Goal: Communication & Community: Answer question/provide support

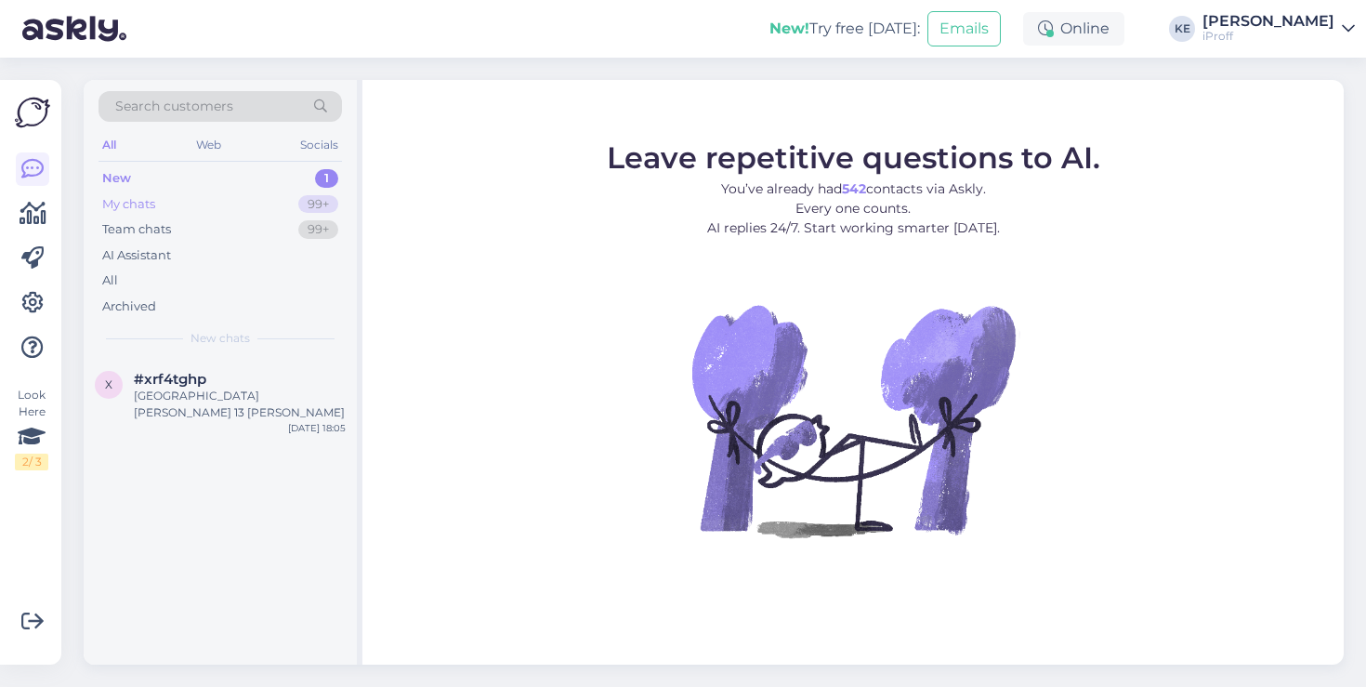
click at [291, 203] on div "My chats 99+" at bounding box center [219, 204] width 243 height 26
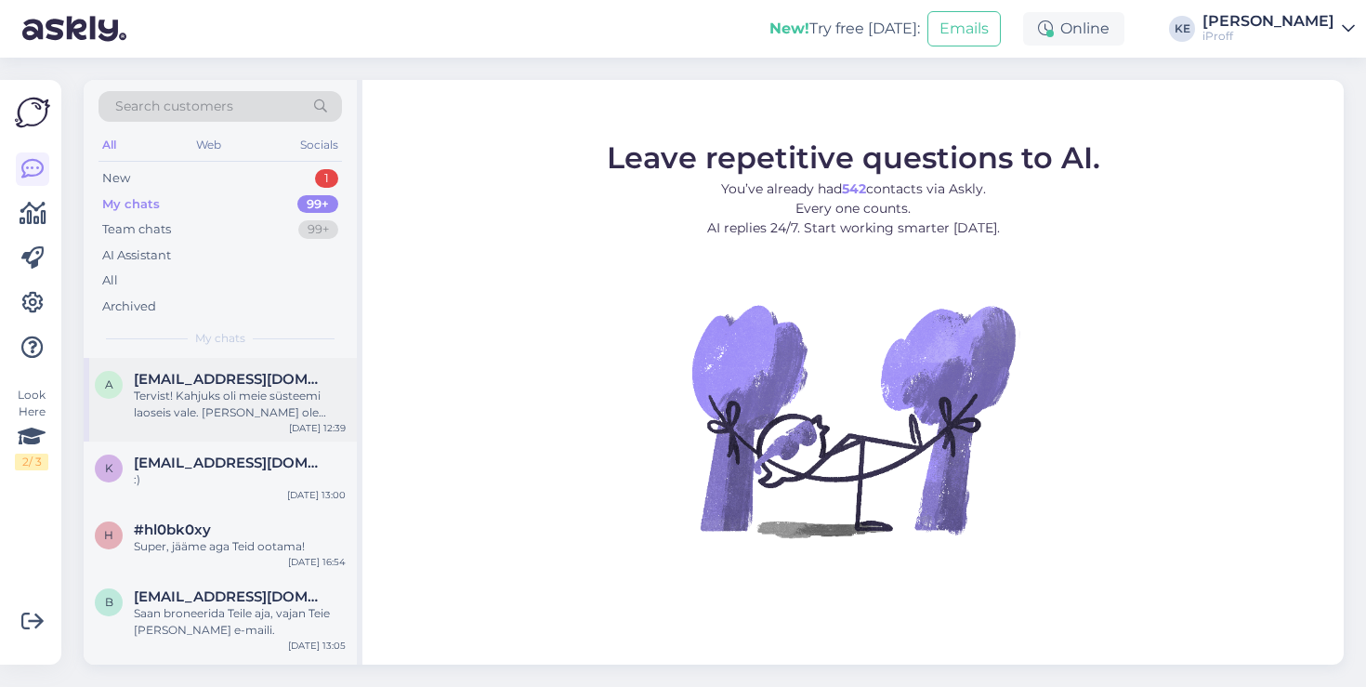
click at [271, 400] on div "Tervist! Kahjuks oli meie süsteemi laoseis vale. [PERSON_NAME] ole kohapeal Air…" at bounding box center [240, 403] width 212 height 33
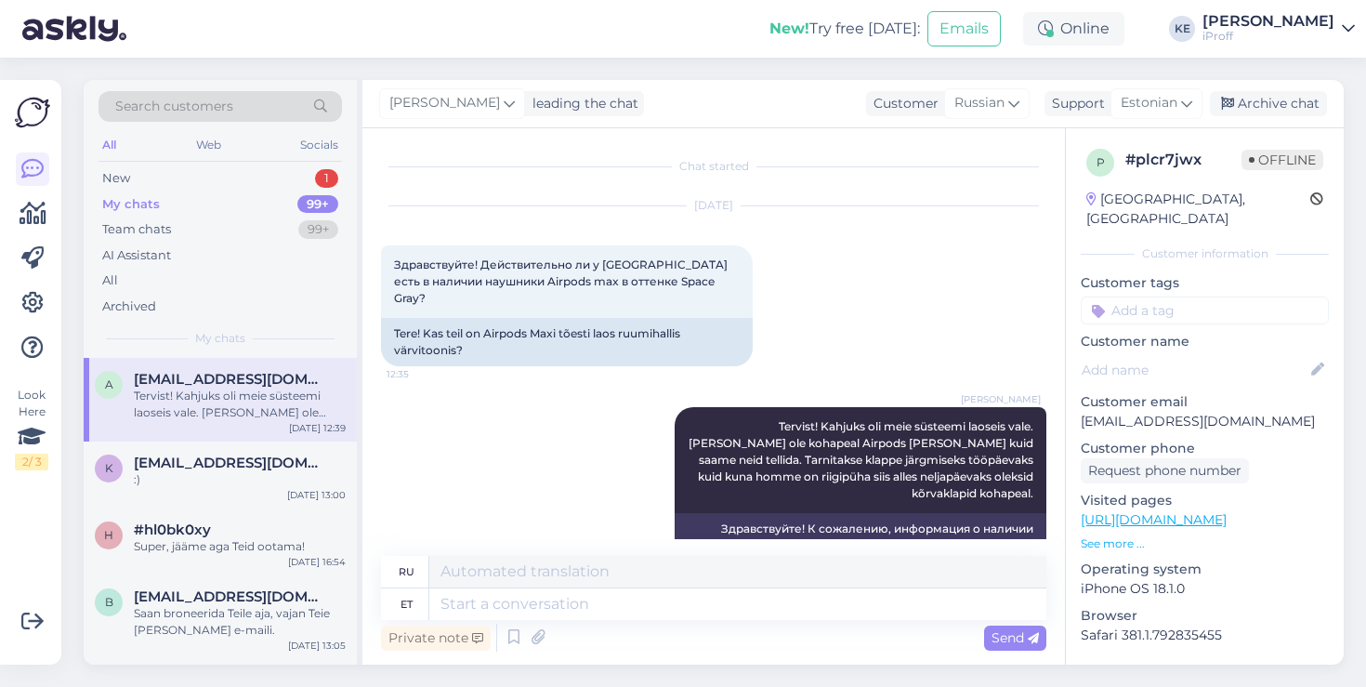
scroll to position [76, 0]
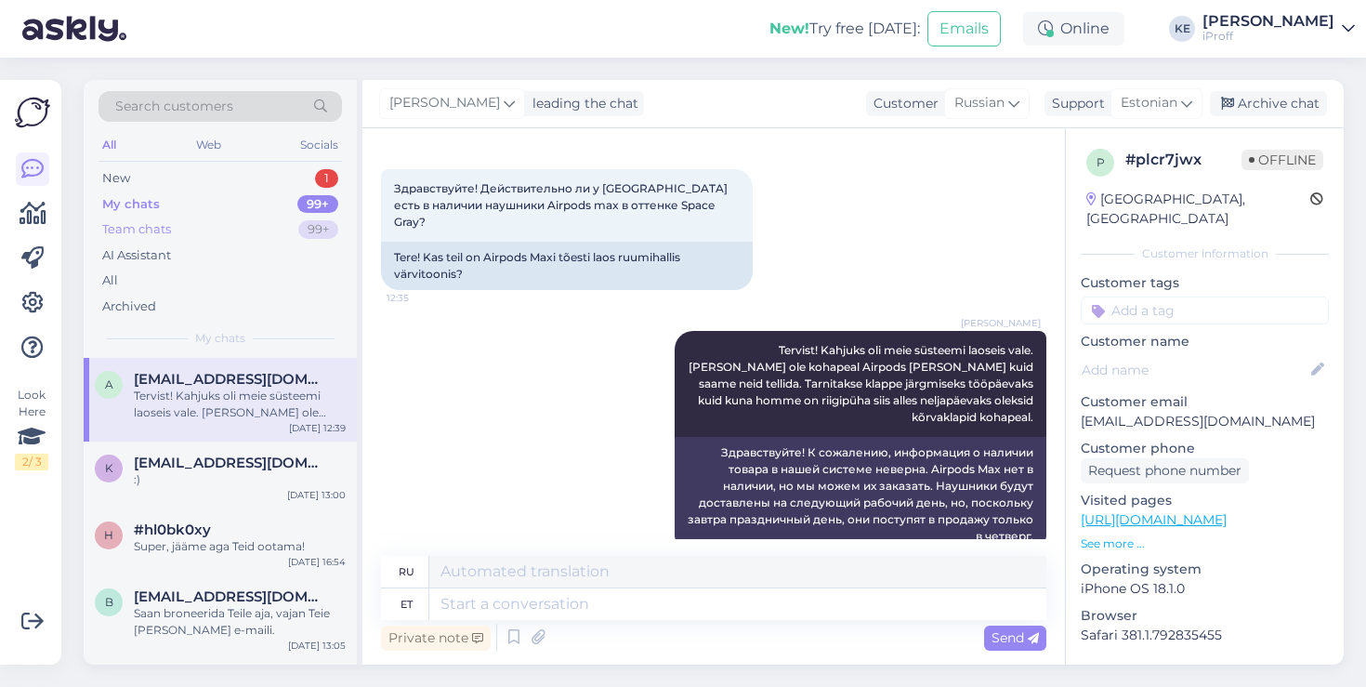
click at [270, 231] on div "Team chats 99+" at bounding box center [219, 229] width 243 height 26
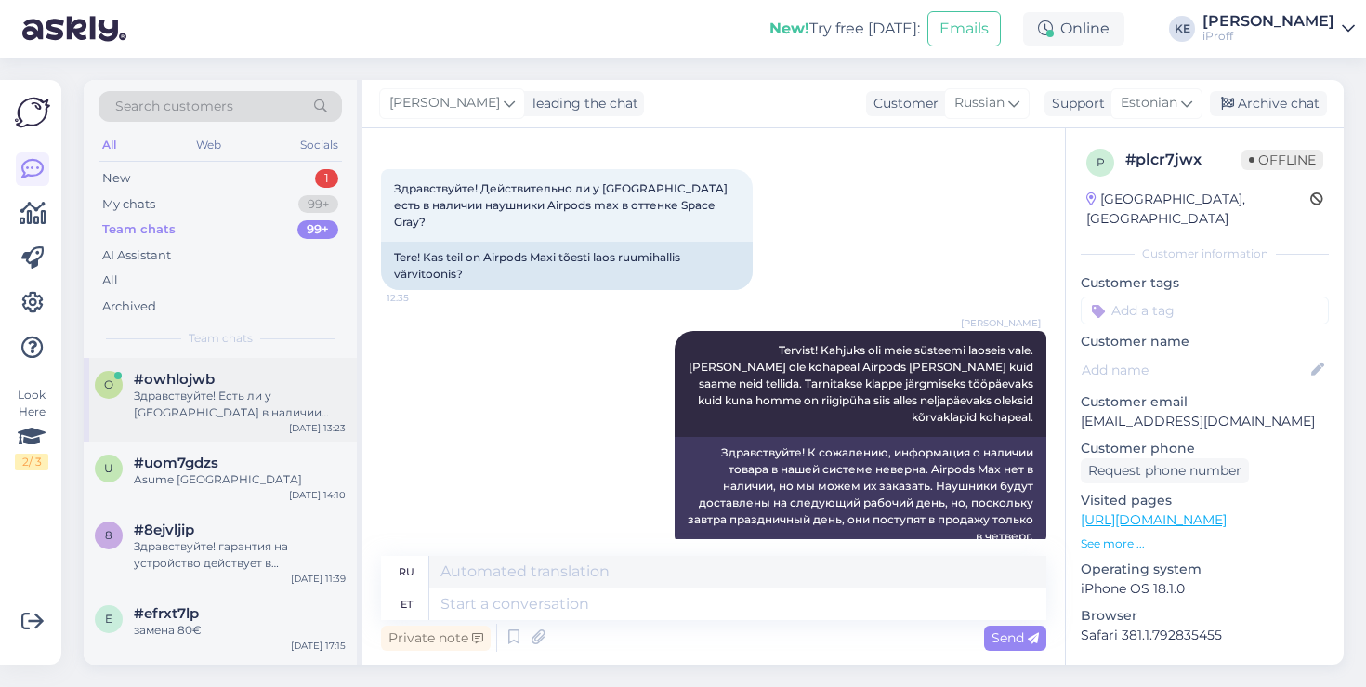
click at [267, 423] on div "o #owhlojwb Здравствуйте! Есть ли у [GEOGRAPHIC_DATA] в наличии airpods max в ц…" at bounding box center [220, 400] width 273 height 84
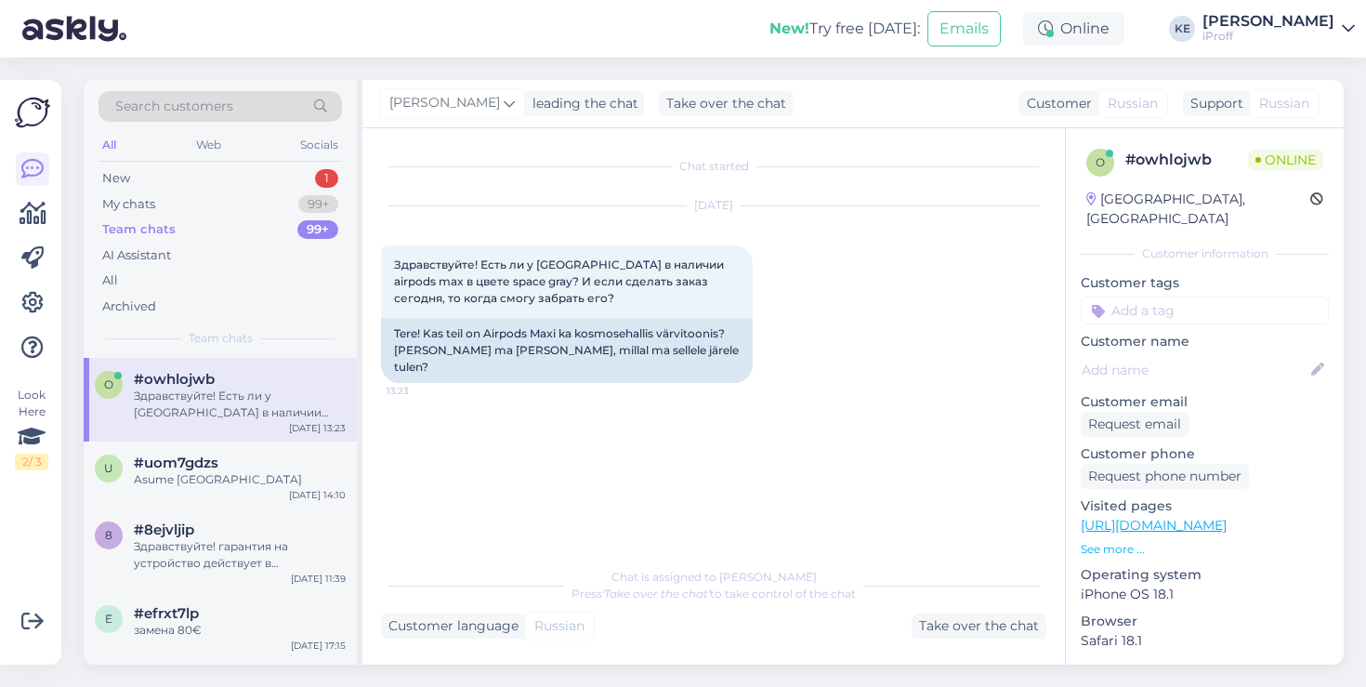
scroll to position [0, 0]
click at [203, 222] on div "Team chats 99+" at bounding box center [219, 229] width 243 height 26
click at [191, 205] on div "My chats 99+" at bounding box center [219, 204] width 243 height 26
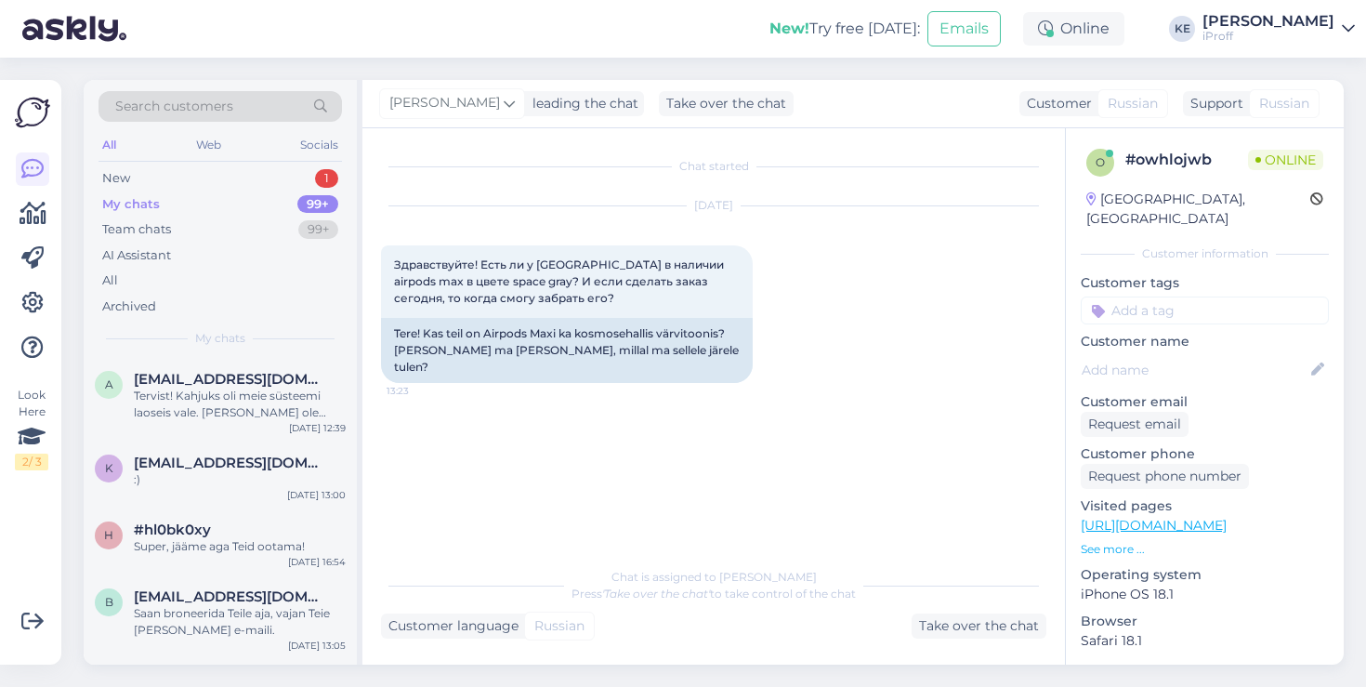
click at [174, 356] on div "Search customers All Web Socials New 1 My chats 99+ Team chats 99+ AI Assistant…" at bounding box center [220, 219] width 273 height 278
click at [178, 383] on span "[EMAIL_ADDRESS][DOMAIN_NAME]" at bounding box center [230, 379] width 193 height 17
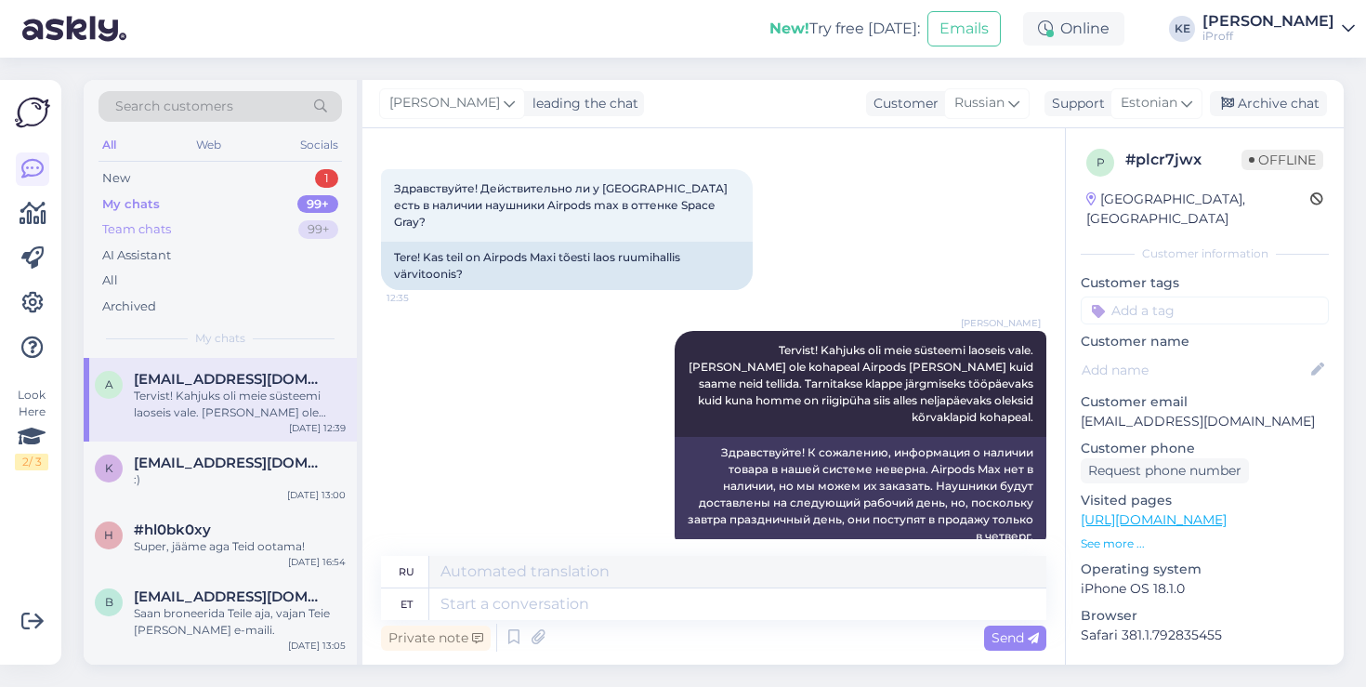
click at [242, 230] on div "Team chats 99+" at bounding box center [219, 229] width 243 height 26
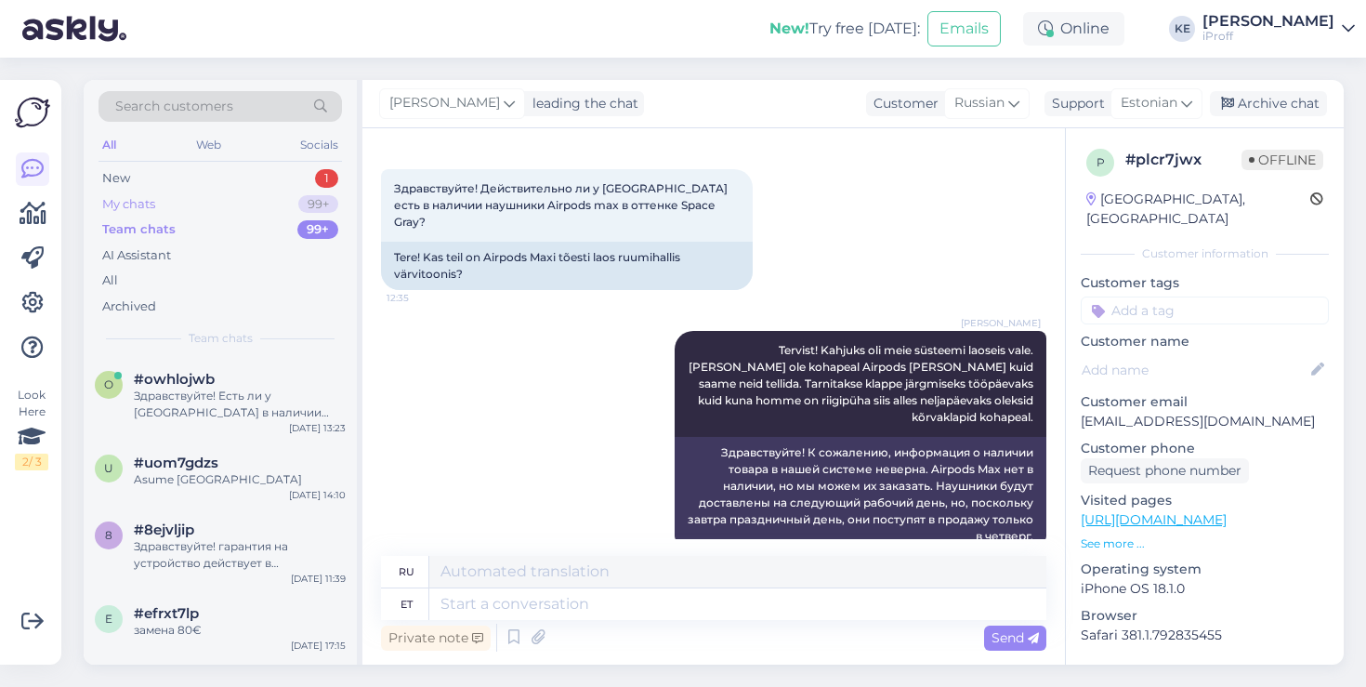
click at [247, 202] on div "My chats 99+" at bounding box center [219, 204] width 243 height 26
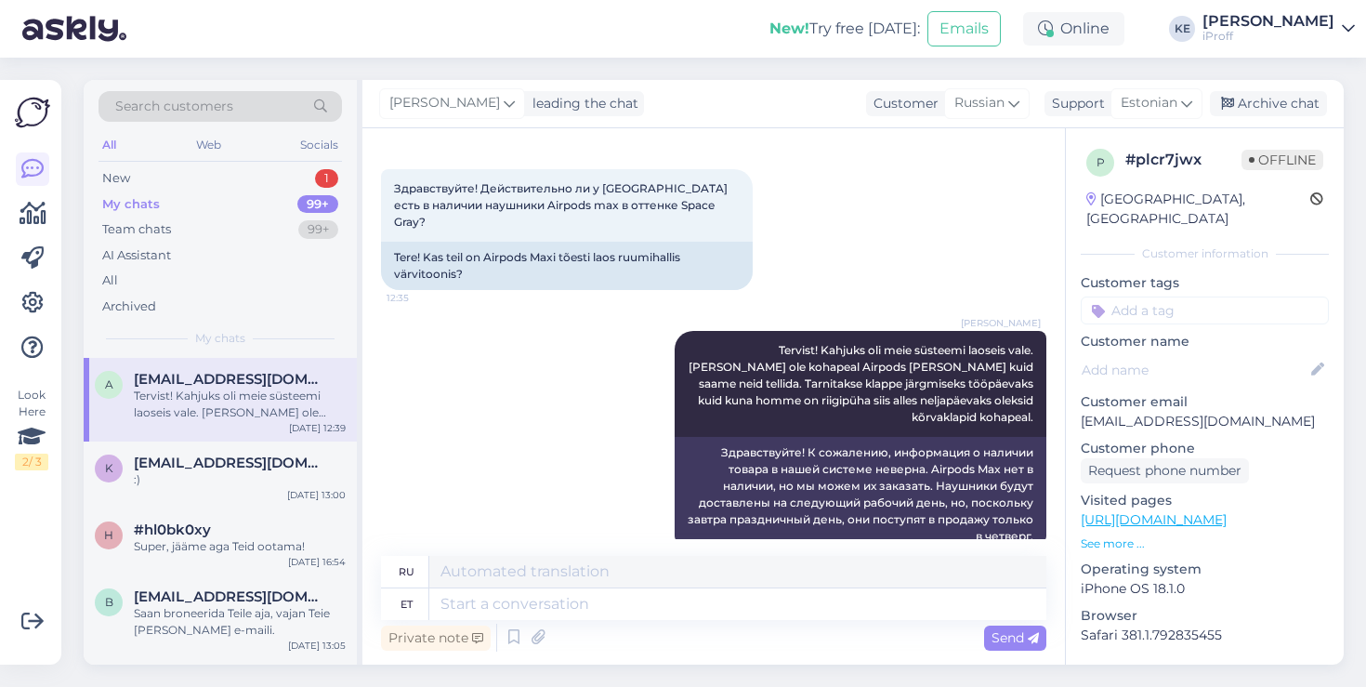
click at [203, 387] on span "[EMAIL_ADDRESS][DOMAIN_NAME]" at bounding box center [230, 379] width 193 height 17
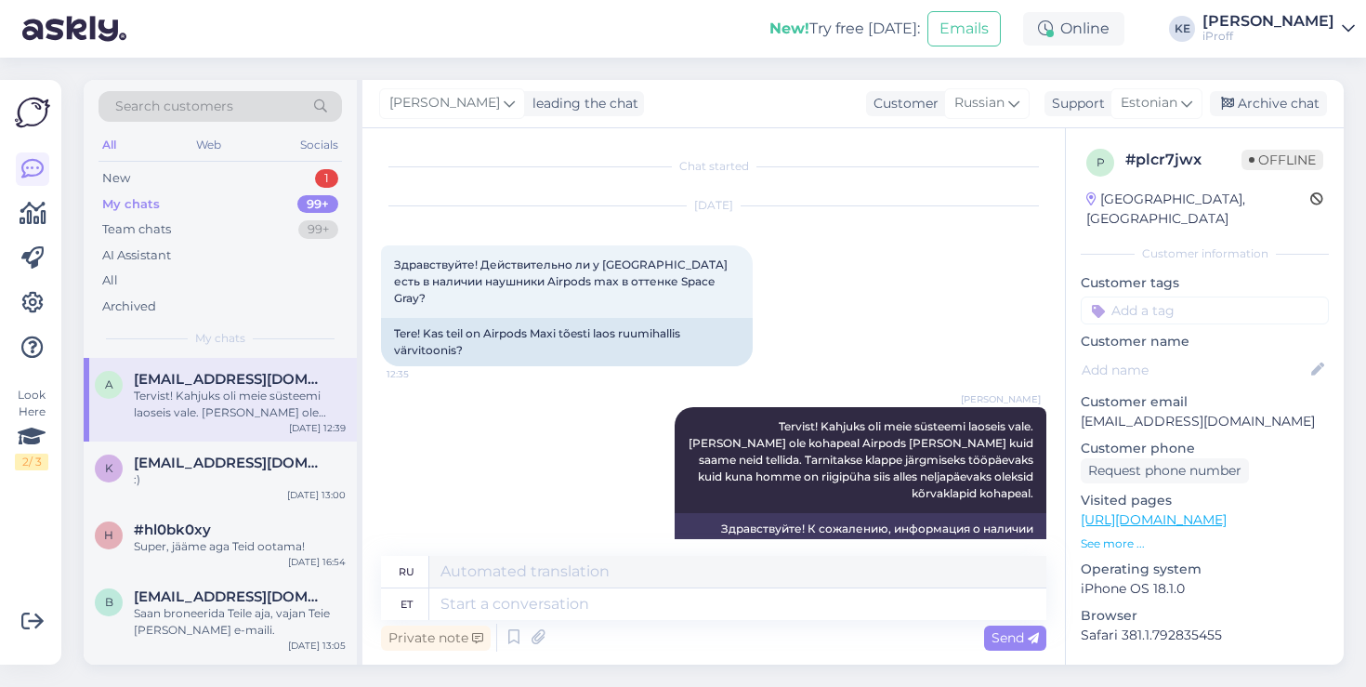
click at [255, 399] on div "Tervist! Kahjuks oli meie süsteemi laoseis vale. [PERSON_NAME] ole kohapeal Air…" at bounding box center [240, 403] width 212 height 33
click at [242, 182] on div "New 1" at bounding box center [219, 178] width 243 height 26
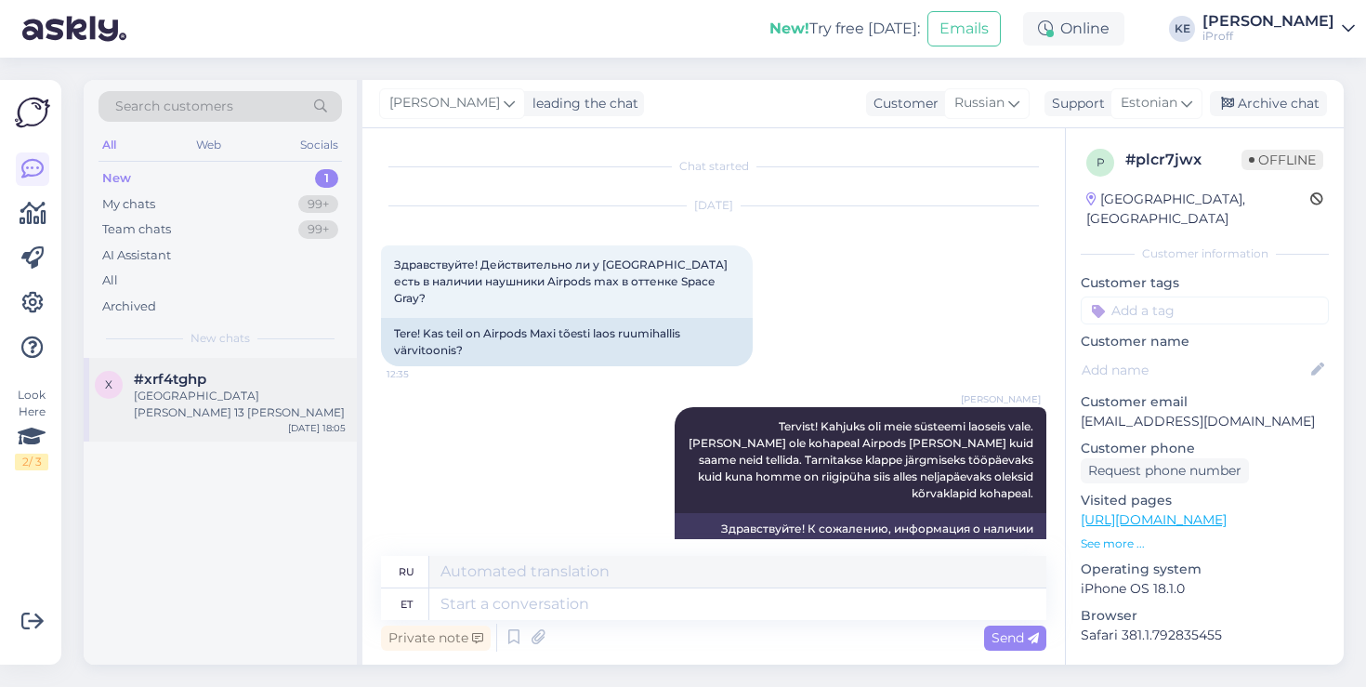
click at [204, 374] on span "#xrf4tghp" at bounding box center [170, 379] width 72 height 17
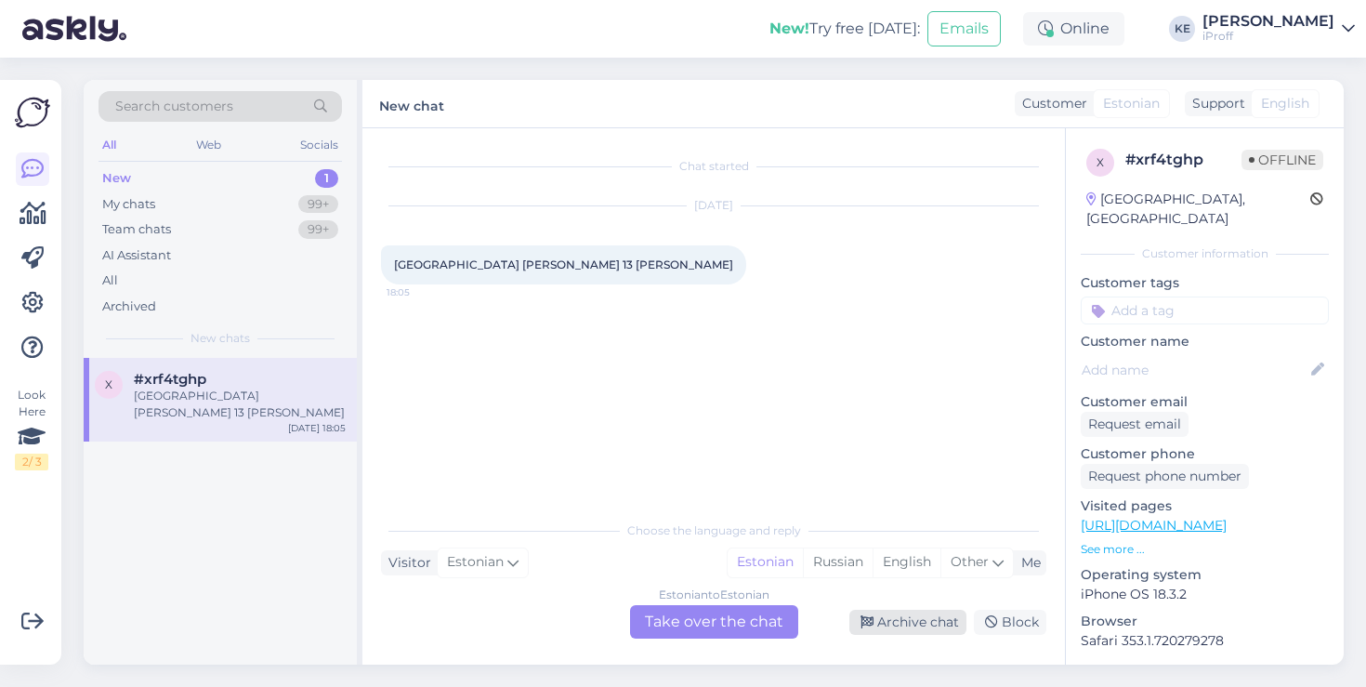
click at [883, 633] on div "Archive chat" at bounding box center [907, 622] width 117 height 25
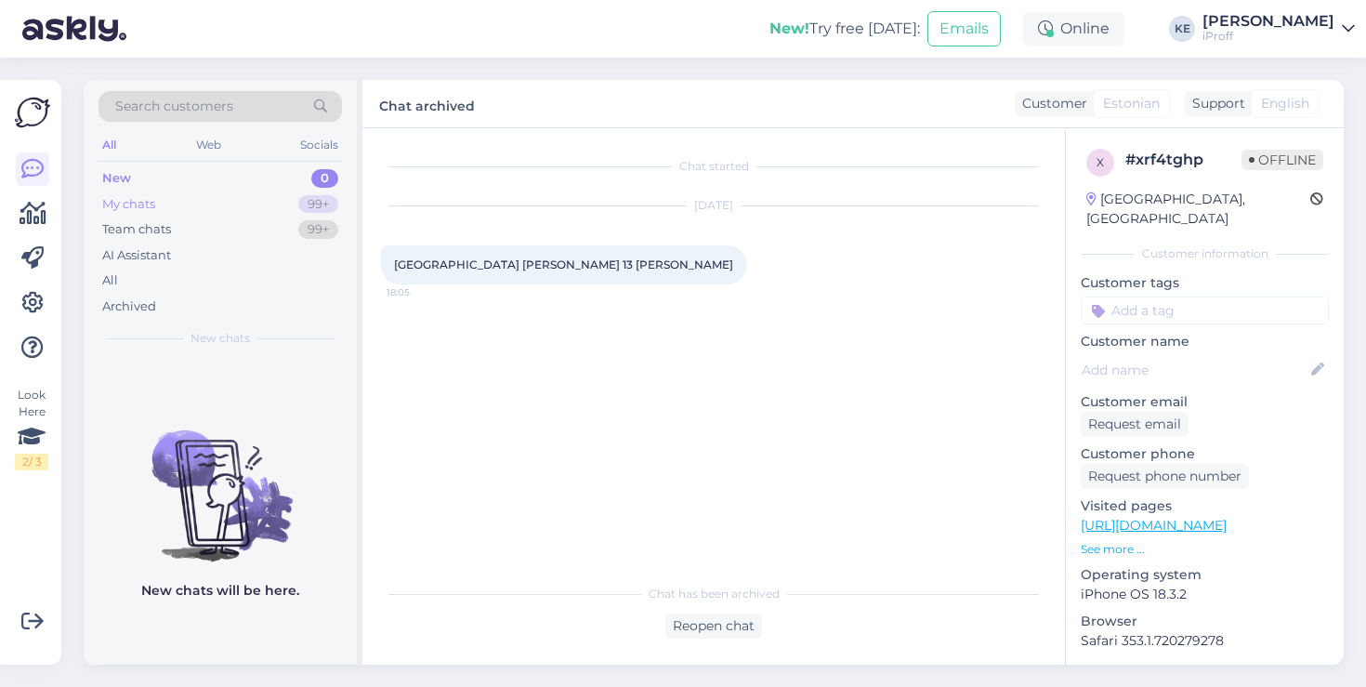
click at [212, 209] on div "My chats 99+" at bounding box center [219, 204] width 243 height 26
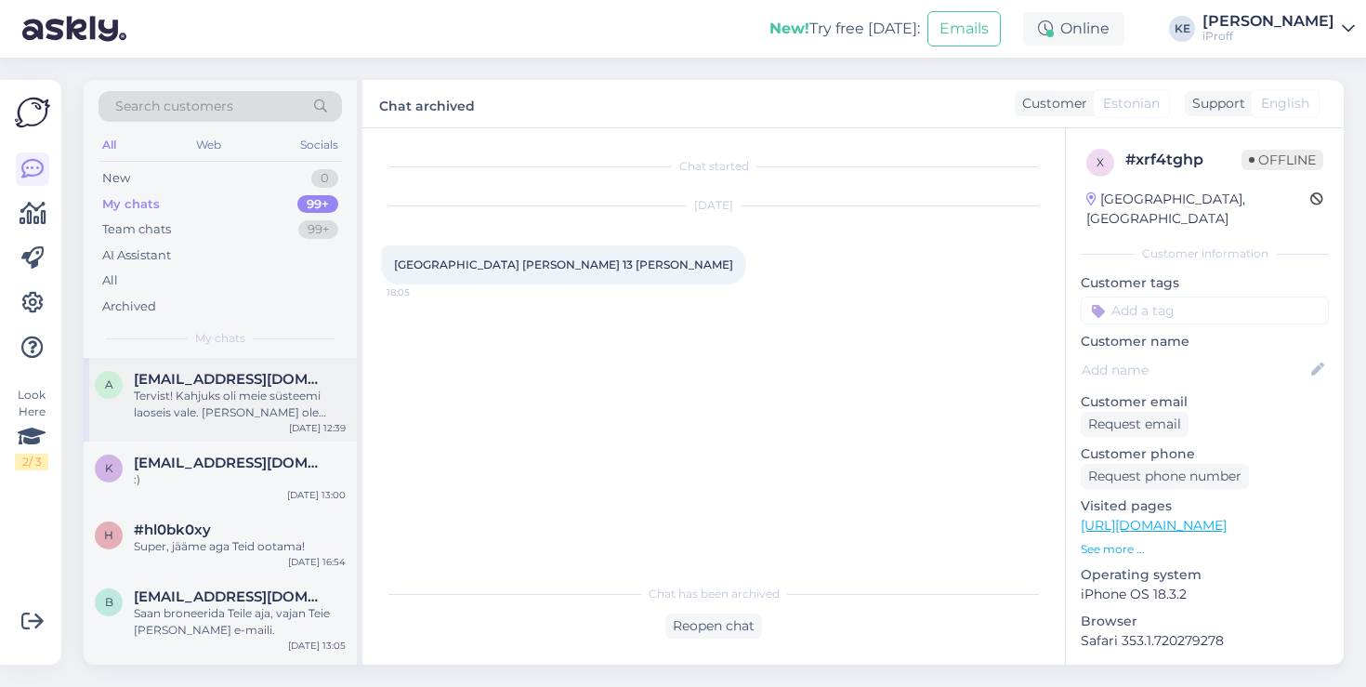
click at [203, 389] on div "Tervist! Kahjuks oli meie süsteemi laoseis vale. [PERSON_NAME] ole kohapeal Air…" at bounding box center [240, 403] width 212 height 33
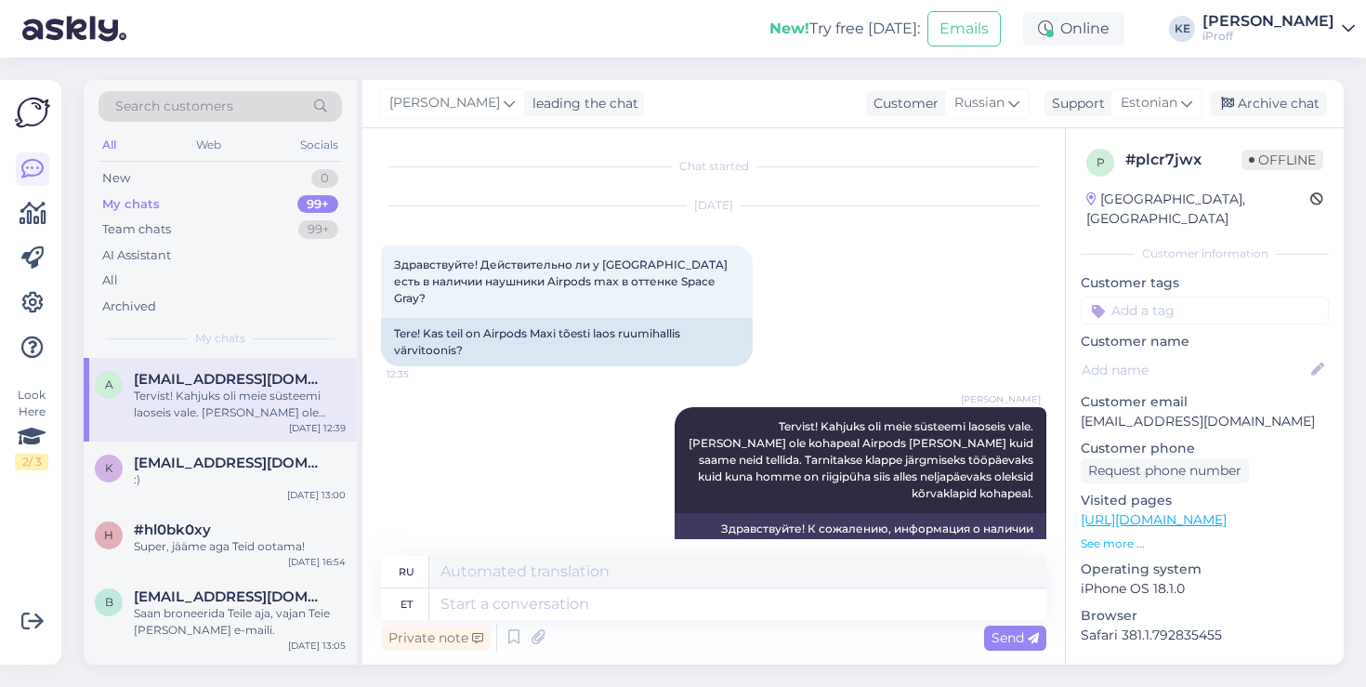
scroll to position [76, 0]
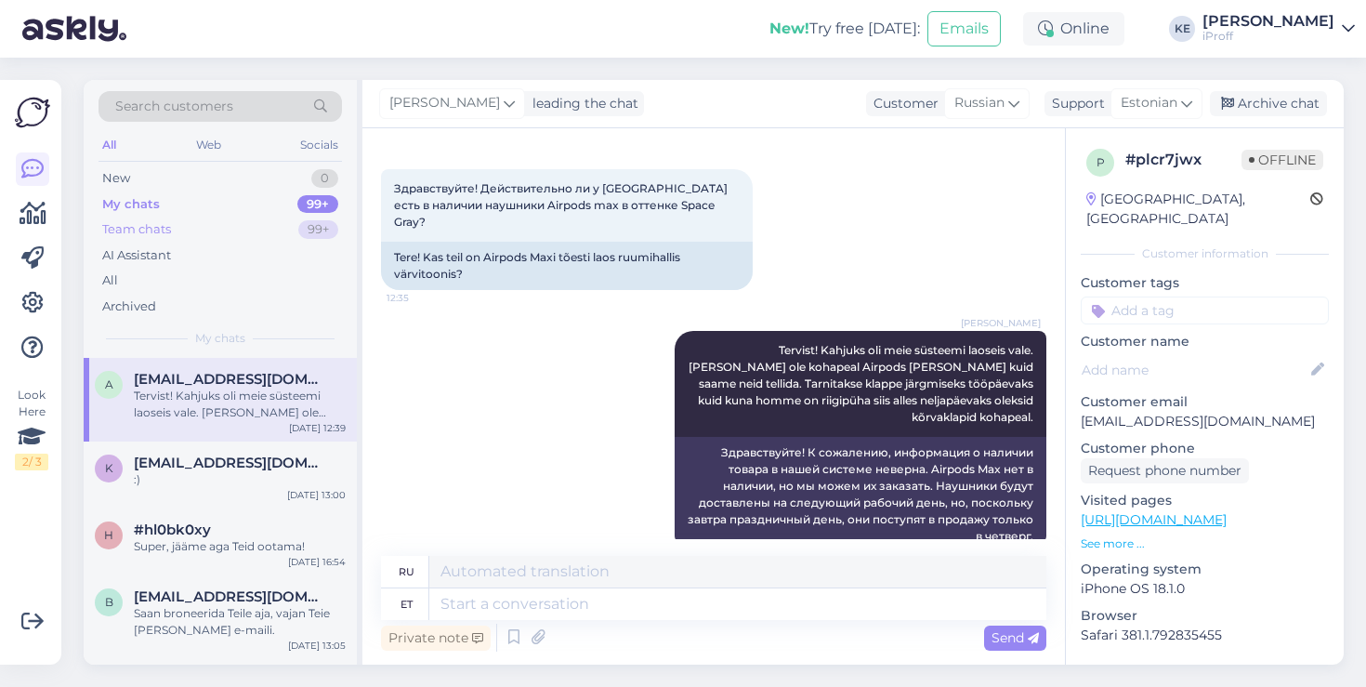
click at [203, 226] on div "Team chats 99+" at bounding box center [219, 229] width 243 height 26
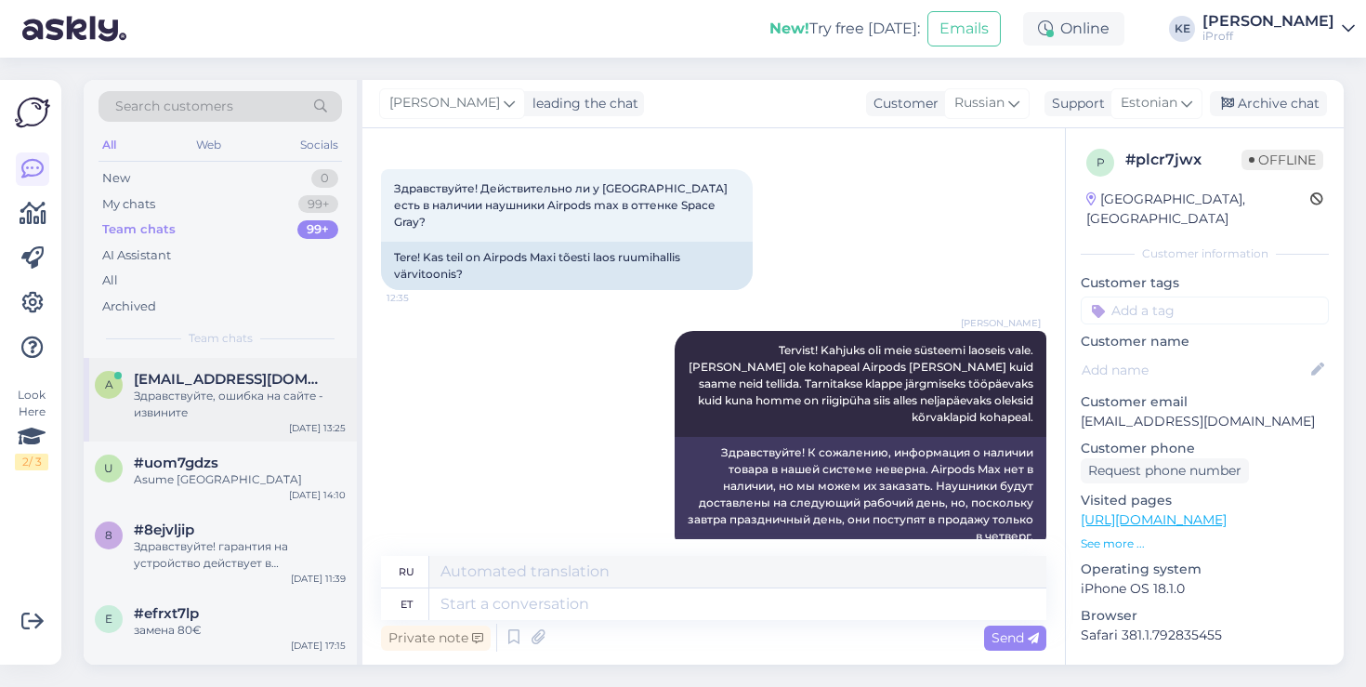
click at [223, 375] on span "[EMAIL_ADDRESS][DOMAIN_NAME]" at bounding box center [230, 379] width 193 height 17
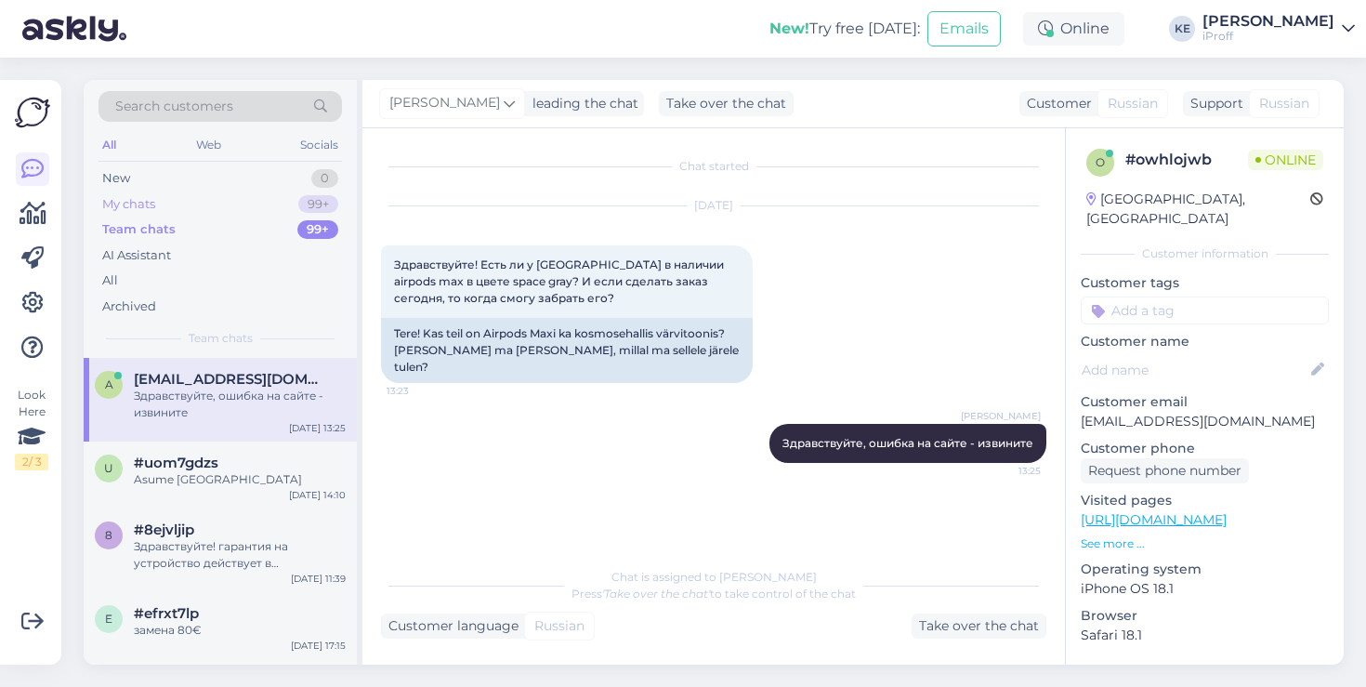
click at [259, 204] on div "My chats 99+" at bounding box center [219, 204] width 243 height 26
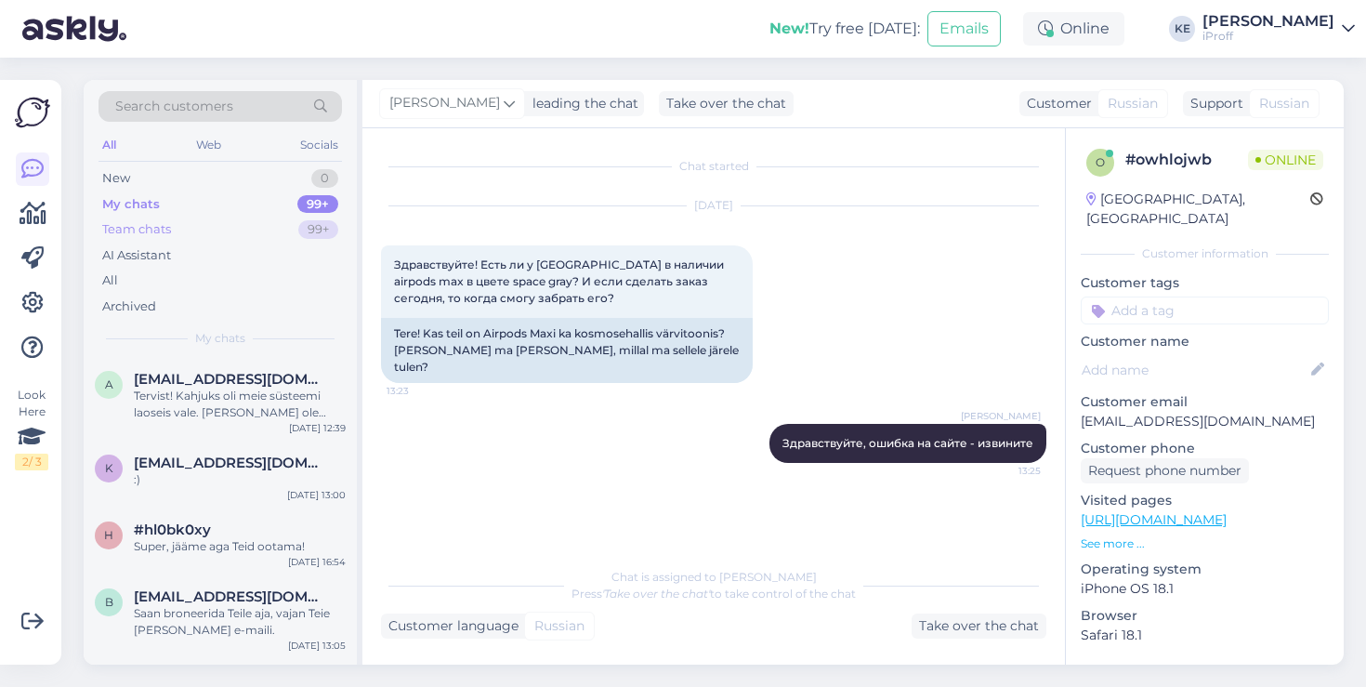
click at [235, 226] on div "Team chats 99+" at bounding box center [219, 229] width 243 height 26
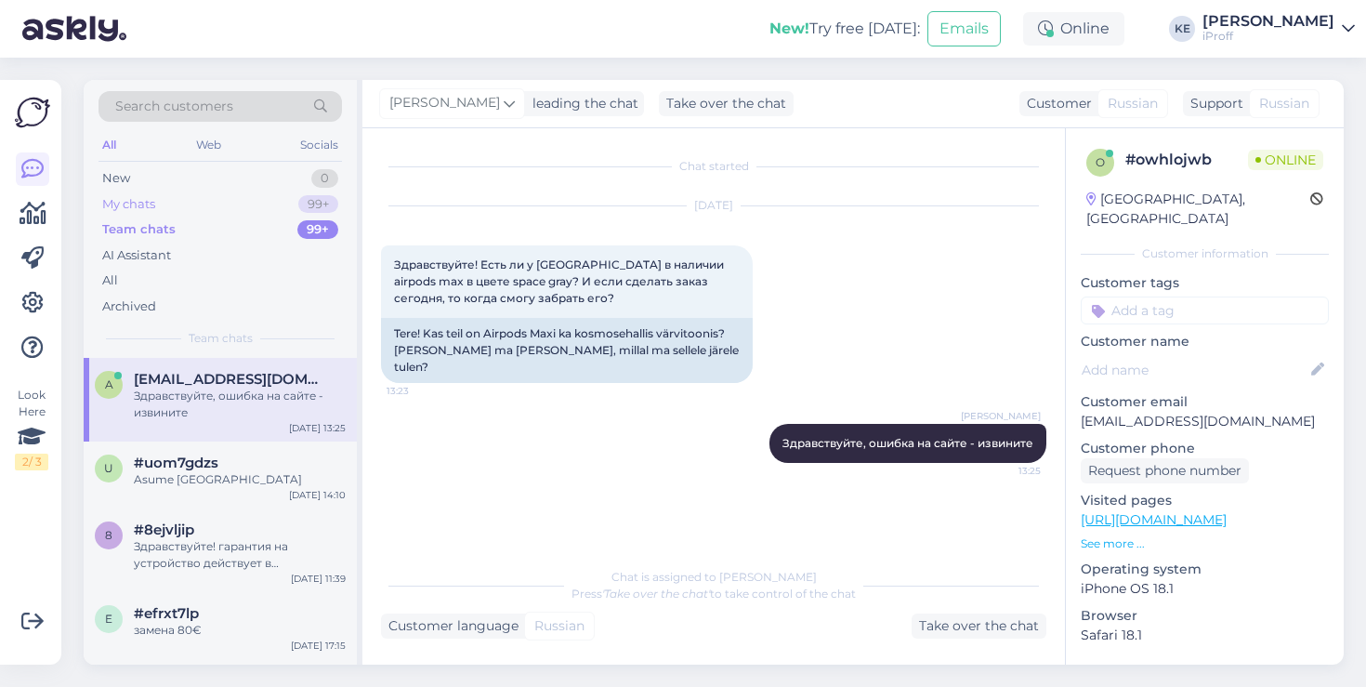
click at [246, 201] on div "My chats 99+" at bounding box center [219, 204] width 243 height 26
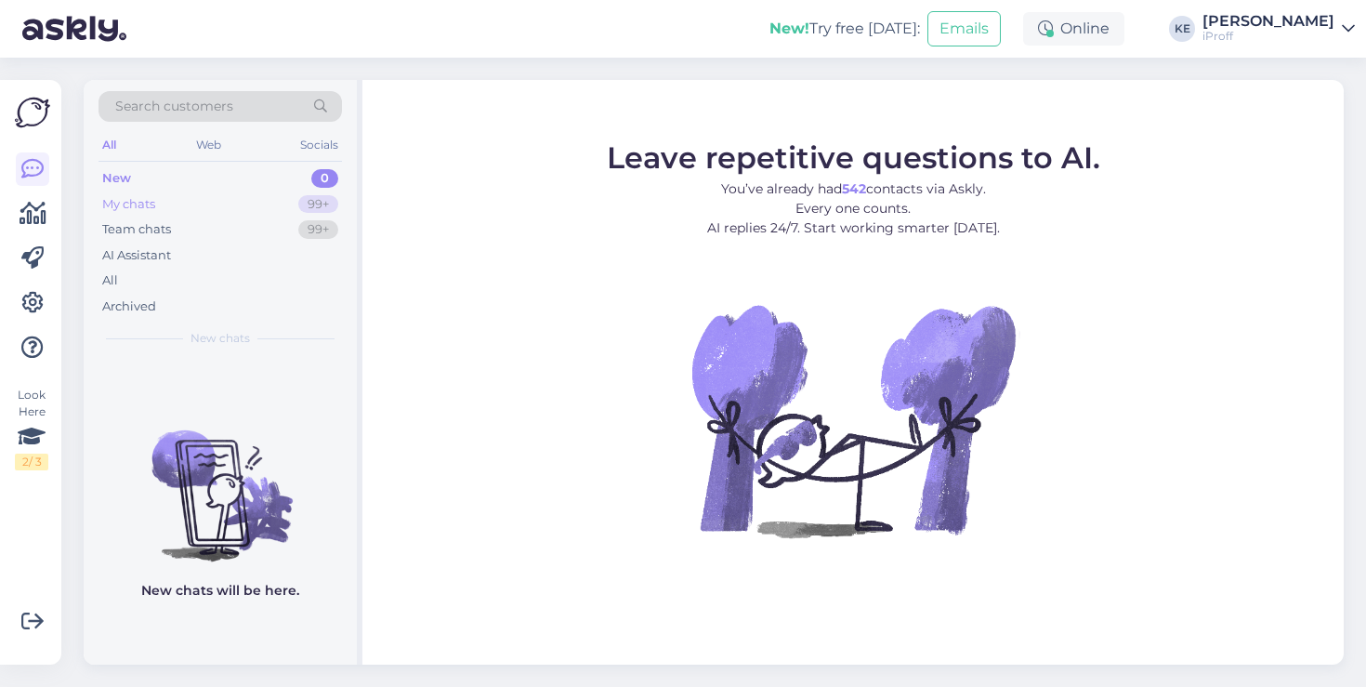
click at [248, 206] on div "My chats 99+" at bounding box center [219, 204] width 243 height 26
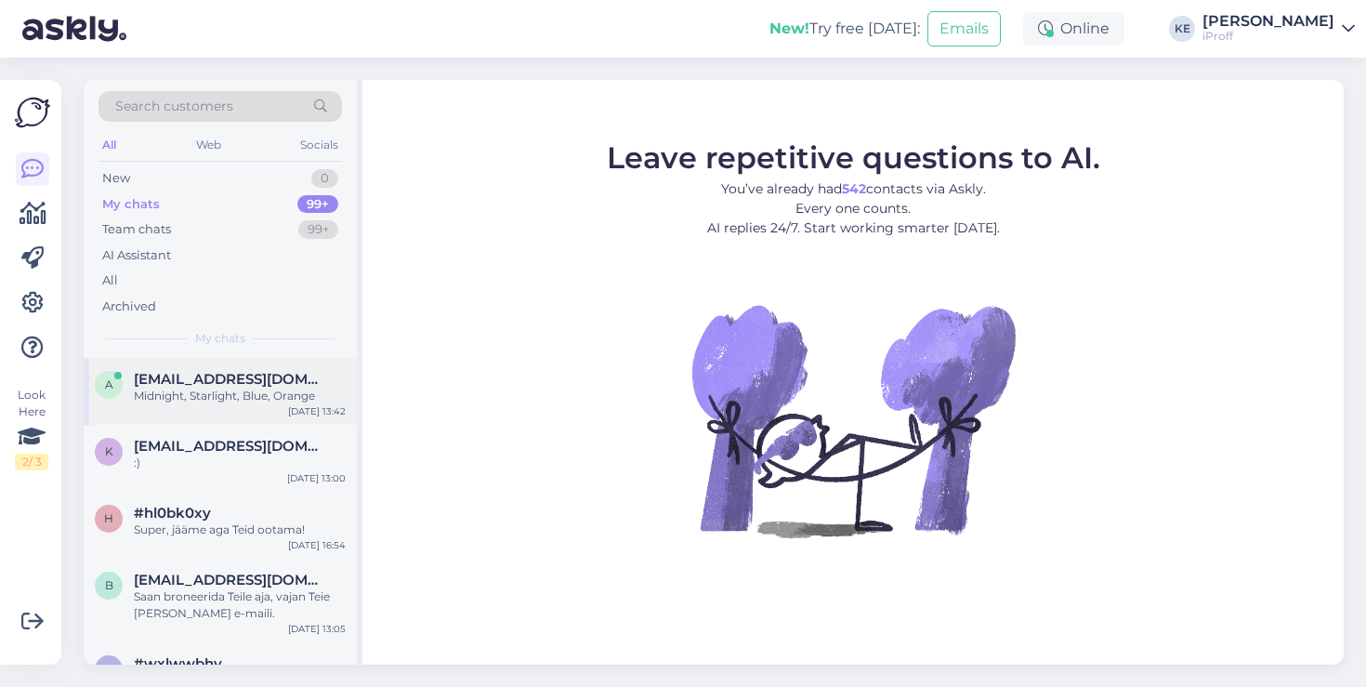
click at [252, 367] on div "a alina.stoljarova15@gmail.com Midnight, Starlight, Blue, Orange Aug 19 13:42" at bounding box center [220, 391] width 273 height 67
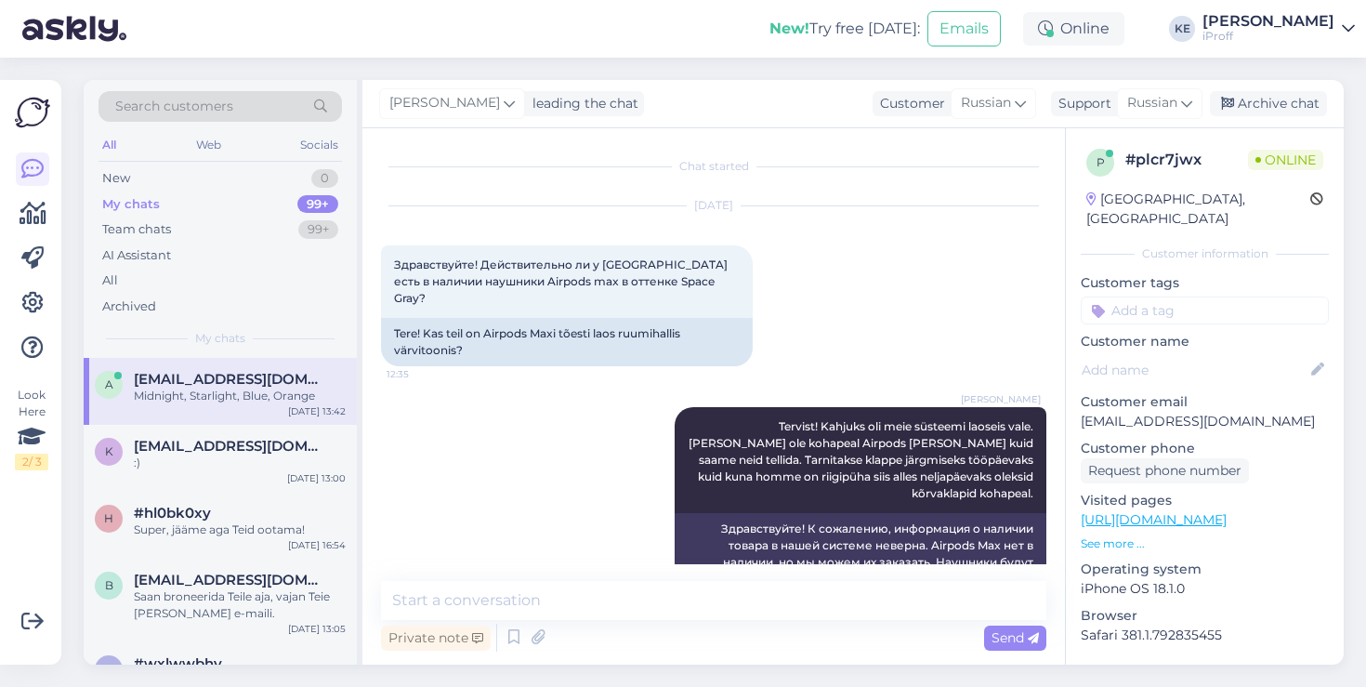
scroll to position [763, 0]
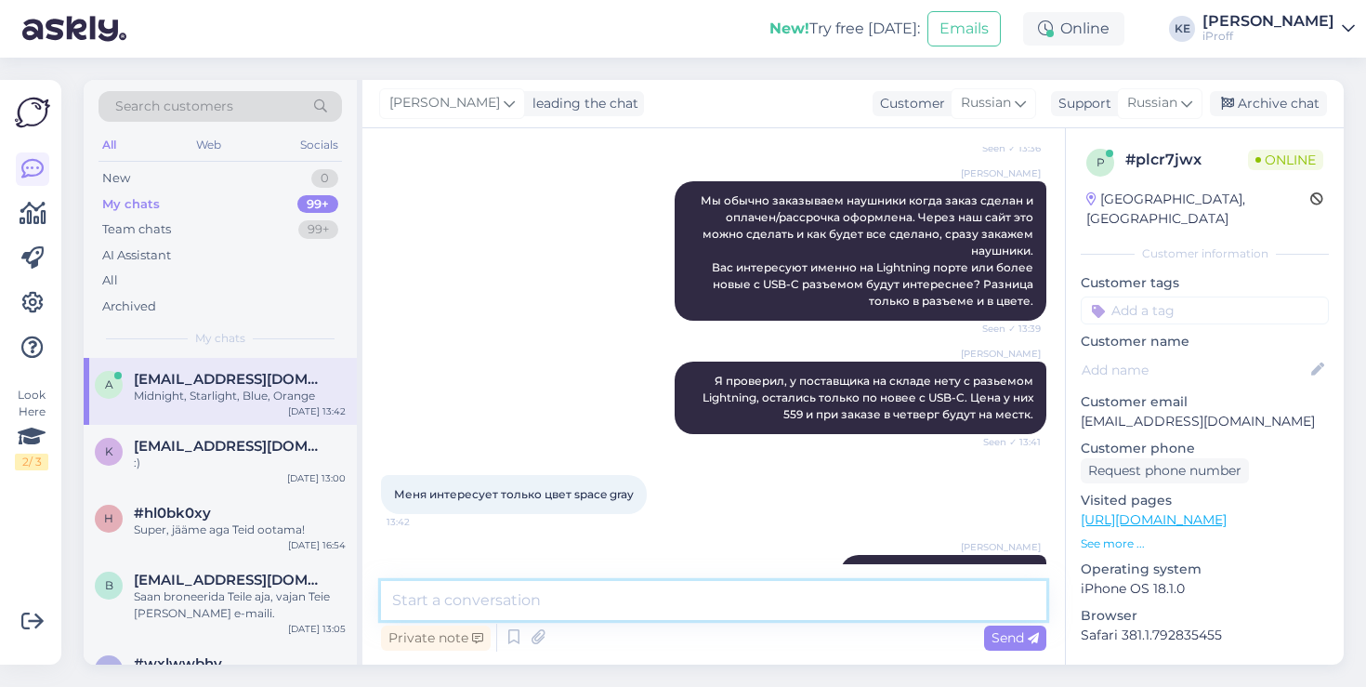
click at [637, 599] on textarea at bounding box center [713, 600] width 665 height 39
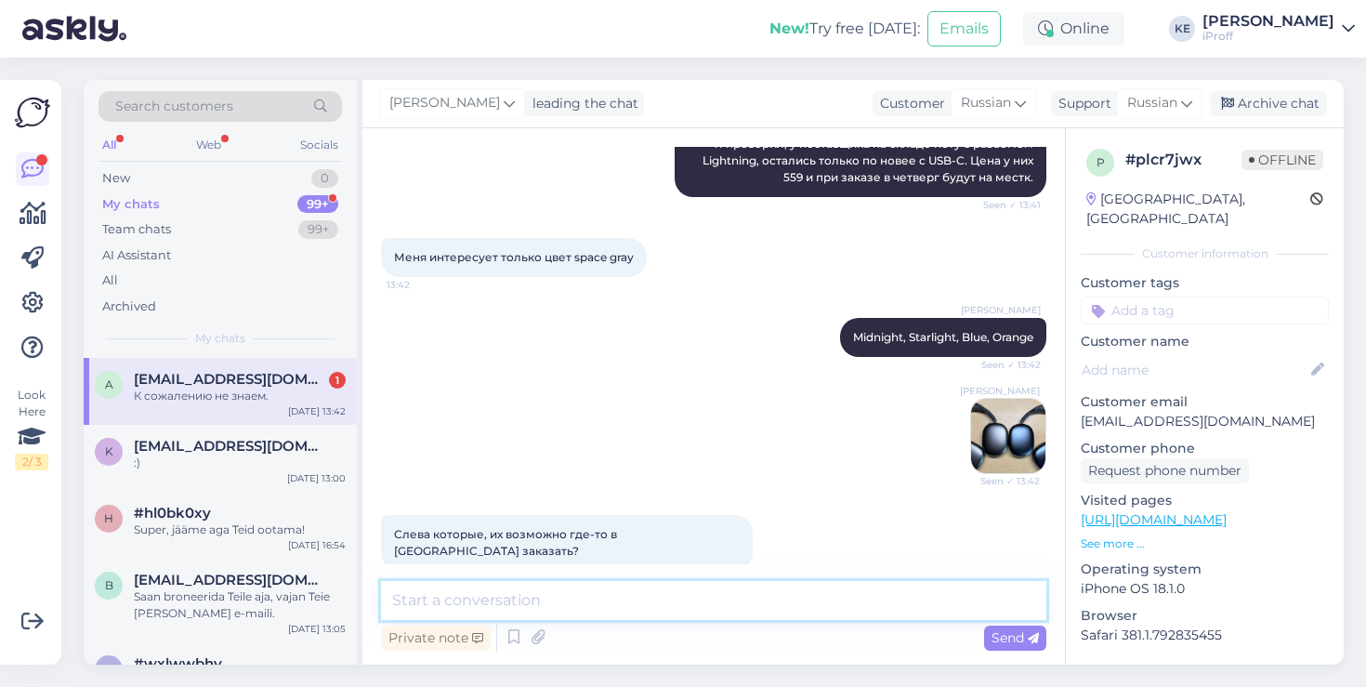
scroll to position [1200, 0]
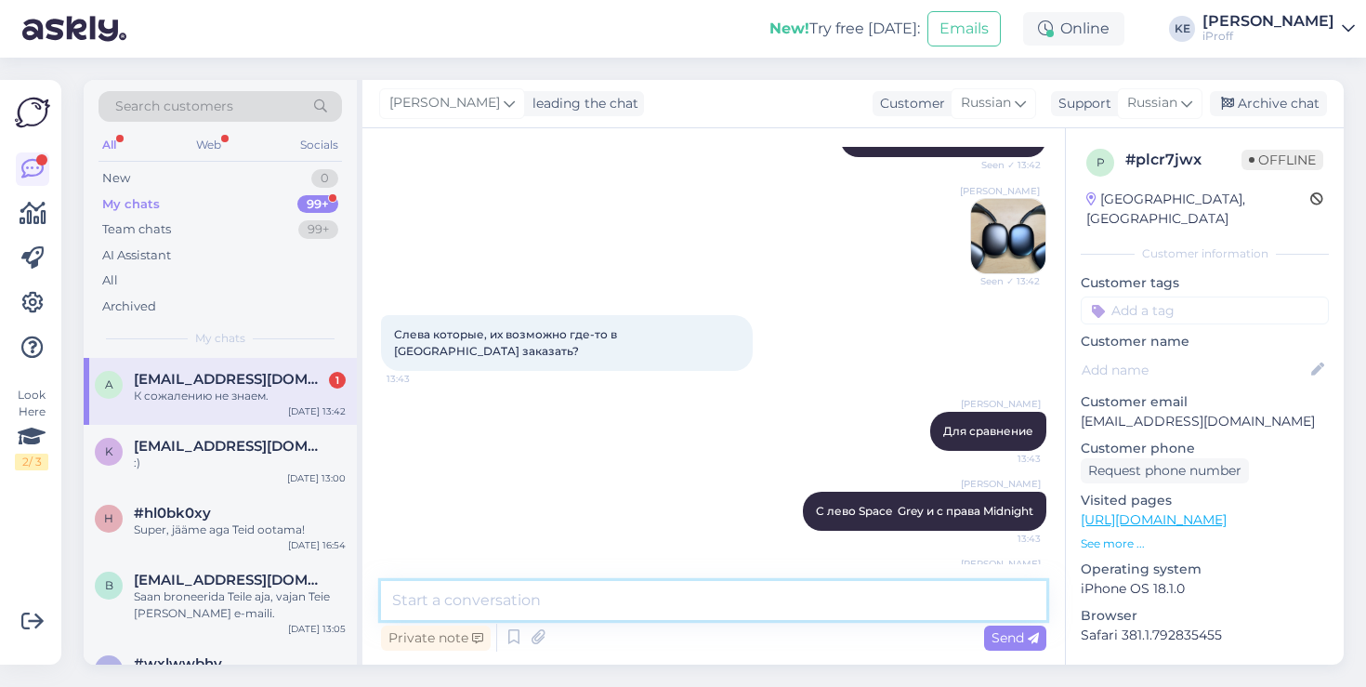
click at [612, 591] on textarea at bounding box center [713, 600] width 665 height 39
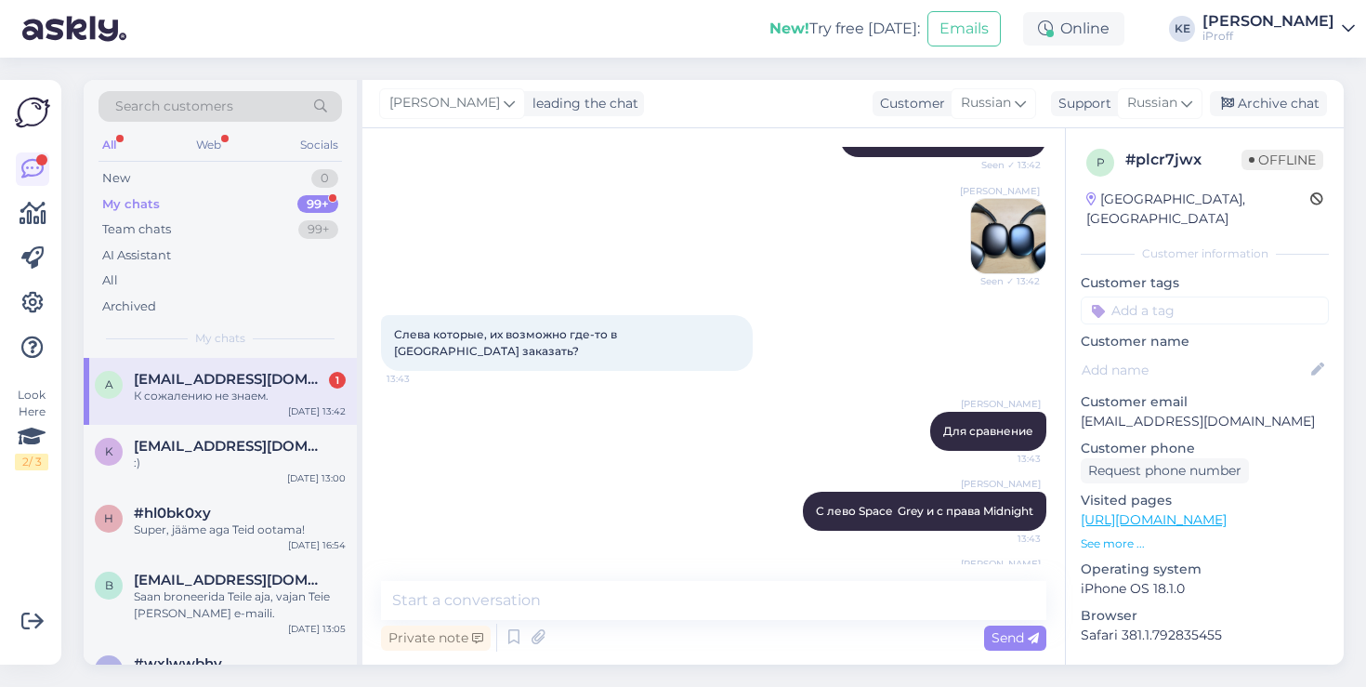
click at [644, 471] on div "Kevin Eichenberg С лево Space Grey и с права Midnight 13:43" at bounding box center [713, 511] width 665 height 80
click at [184, 207] on div "My chats 99+" at bounding box center [219, 204] width 243 height 26
